Goal: Information Seeking & Learning: Learn about a topic

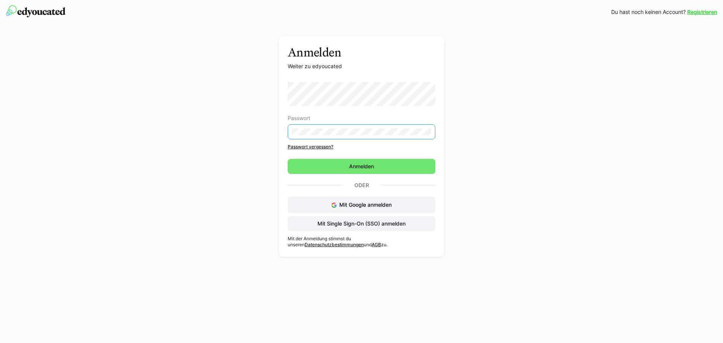
click at [678, 146] on div "Anmelden Weiter zu edyoucated Passwort Passwort vergessen? Anmelden Oder Mit Go…" at bounding box center [361, 142] width 723 height 236
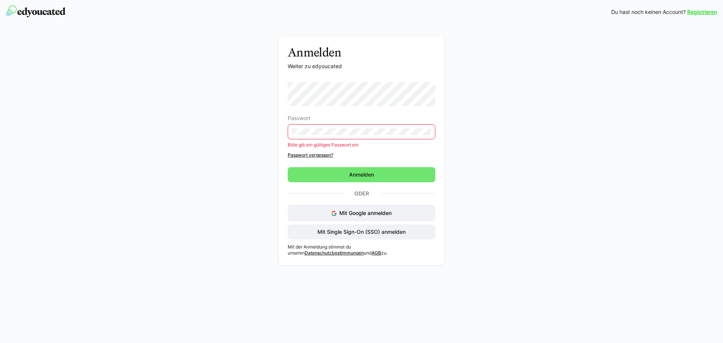
click at [300, 127] on eds-input at bounding box center [362, 131] width 148 height 15
click at [283, 132] on div "Anmelden Weiter zu edyoucated Passwort Bitte gib ein gültiges Passwort ein Pass…" at bounding box center [362, 150] width 166 height 229
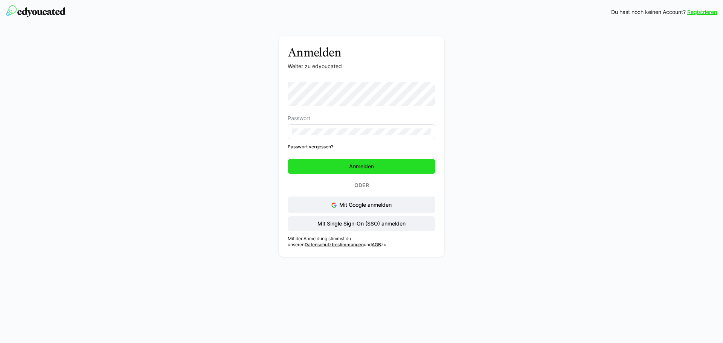
click at [338, 171] on span "Anmelden" at bounding box center [362, 166] width 148 height 15
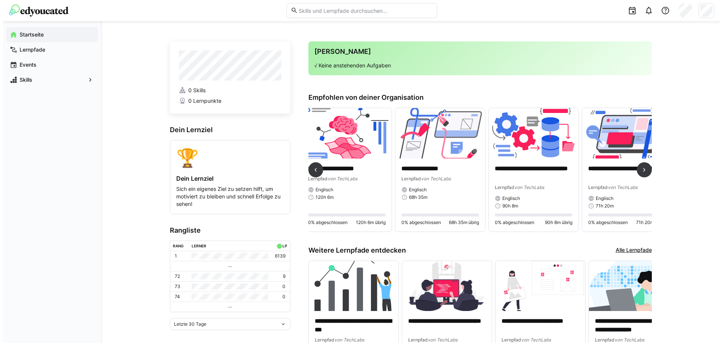
scroll to position [0, 120]
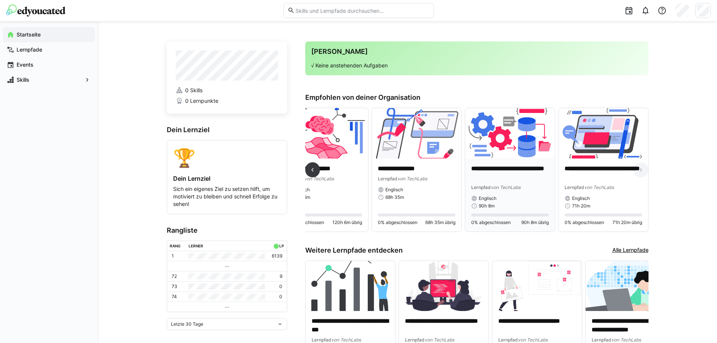
click at [511, 175] on p "**********" at bounding box center [510, 173] width 78 height 17
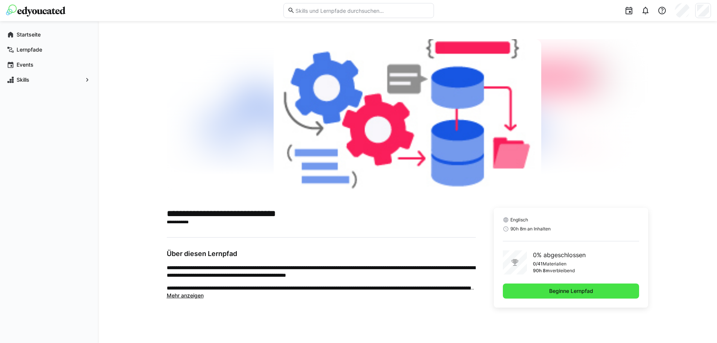
click at [579, 288] on span "Beginne Lernpfad" at bounding box center [571, 291] width 46 height 8
